Goal: Share content

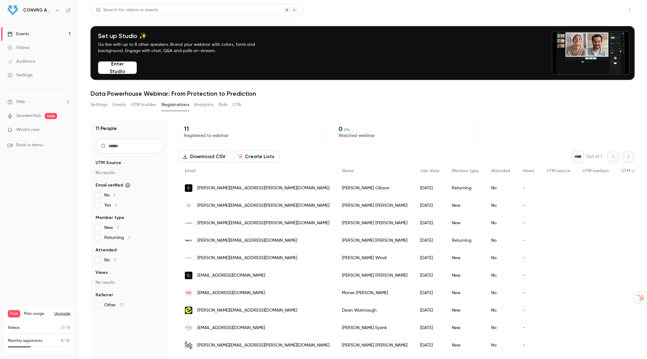
click at [610, 8] on button "Share" at bounding box center [607, 10] width 25 height 12
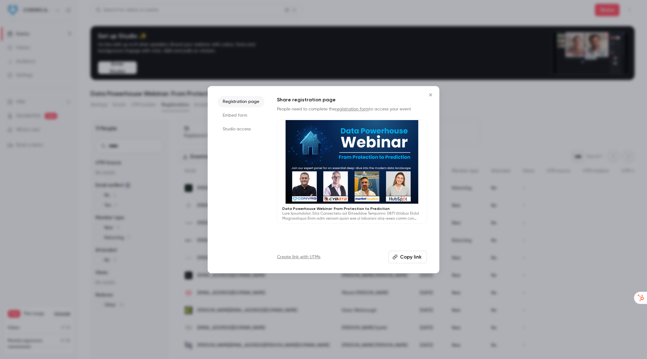
click at [404, 257] on button "Copy link" at bounding box center [407, 257] width 38 height 12
click at [430, 95] on icon "Close" at bounding box center [430, 94] width 3 height 3
